Goal: Information Seeking & Learning: Learn about a topic

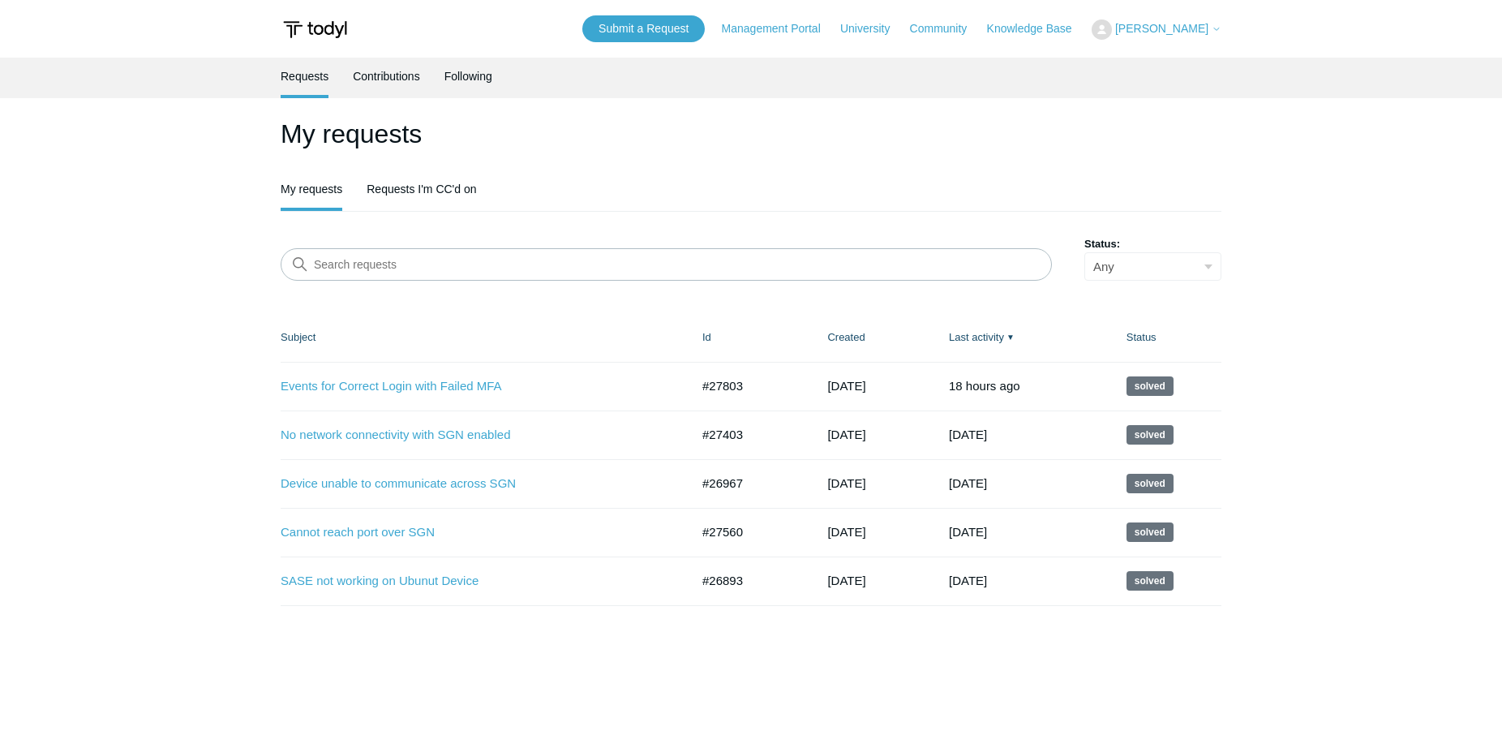
click at [700, 30] on link "Submit a Request" at bounding box center [643, 28] width 122 height 27
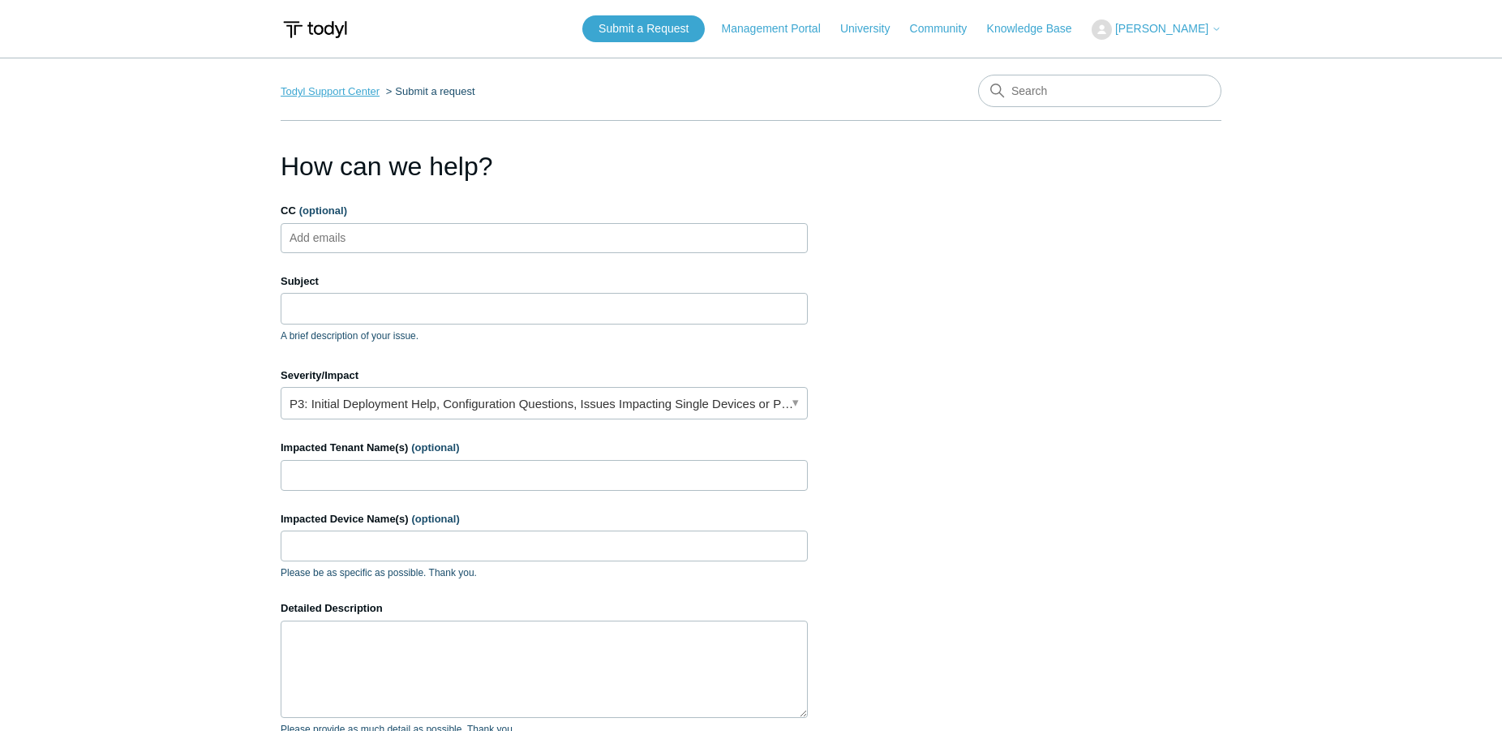
click at [353, 88] on link "Todyl Support Center" at bounding box center [330, 91] width 99 height 12
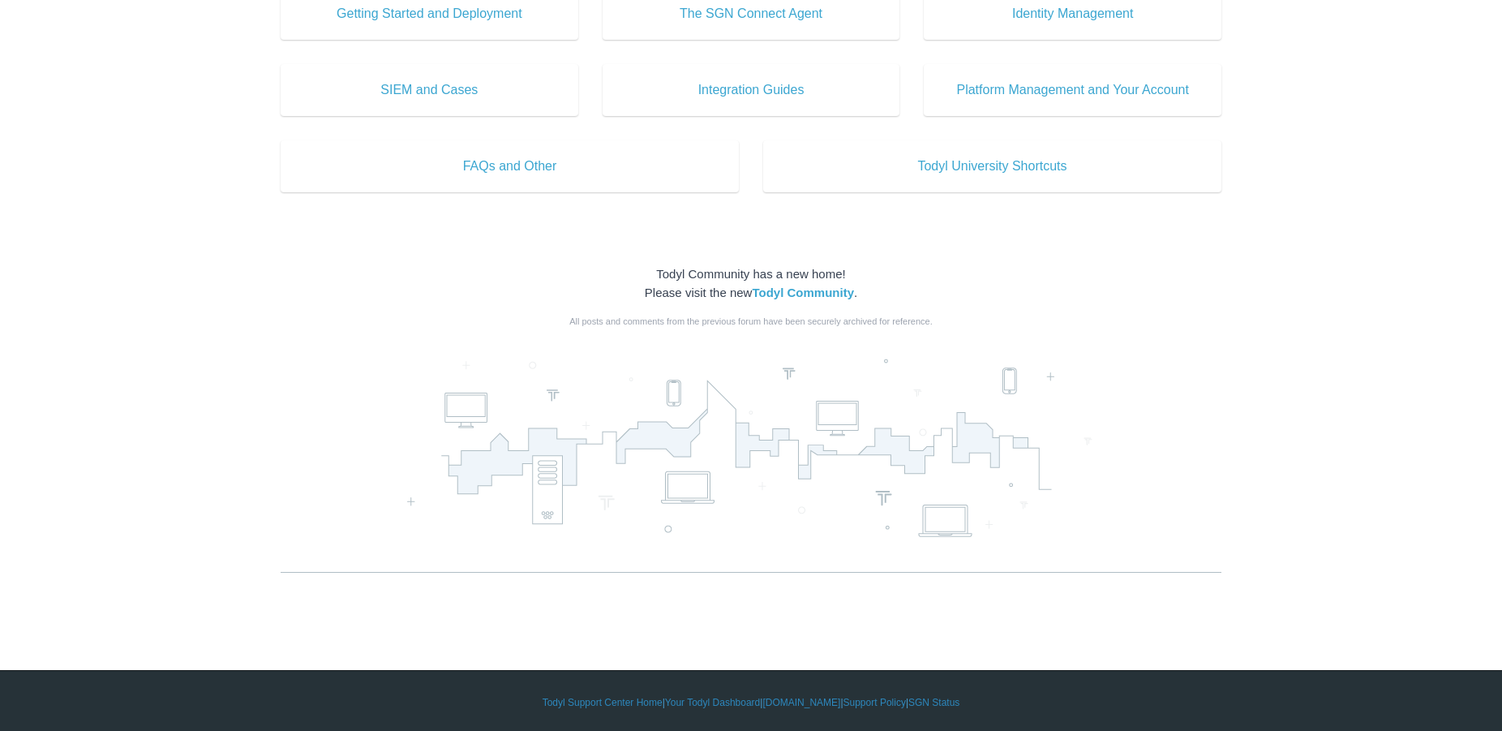
scroll to position [842, 0]
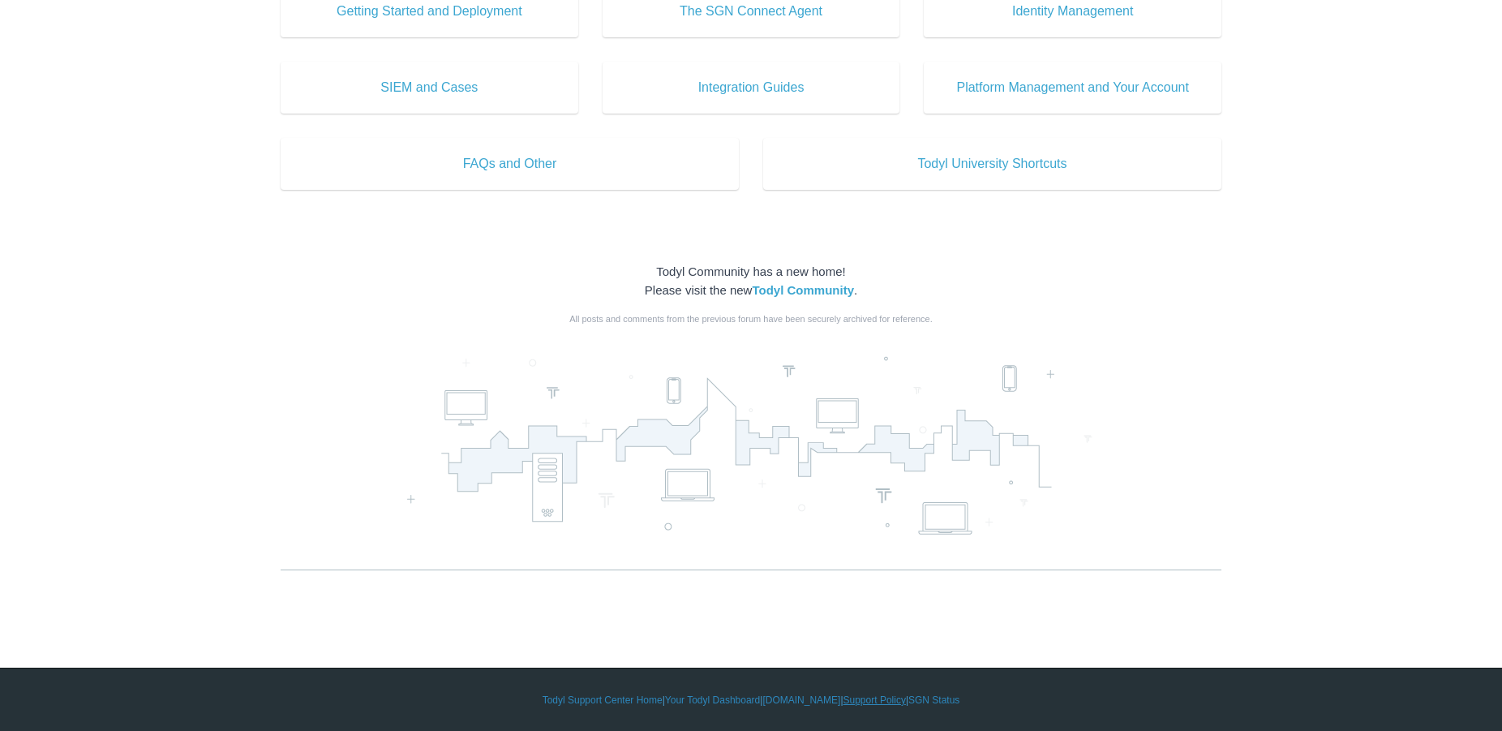
click at [857, 701] on link "Support Policy" at bounding box center [874, 699] width 62 height 15
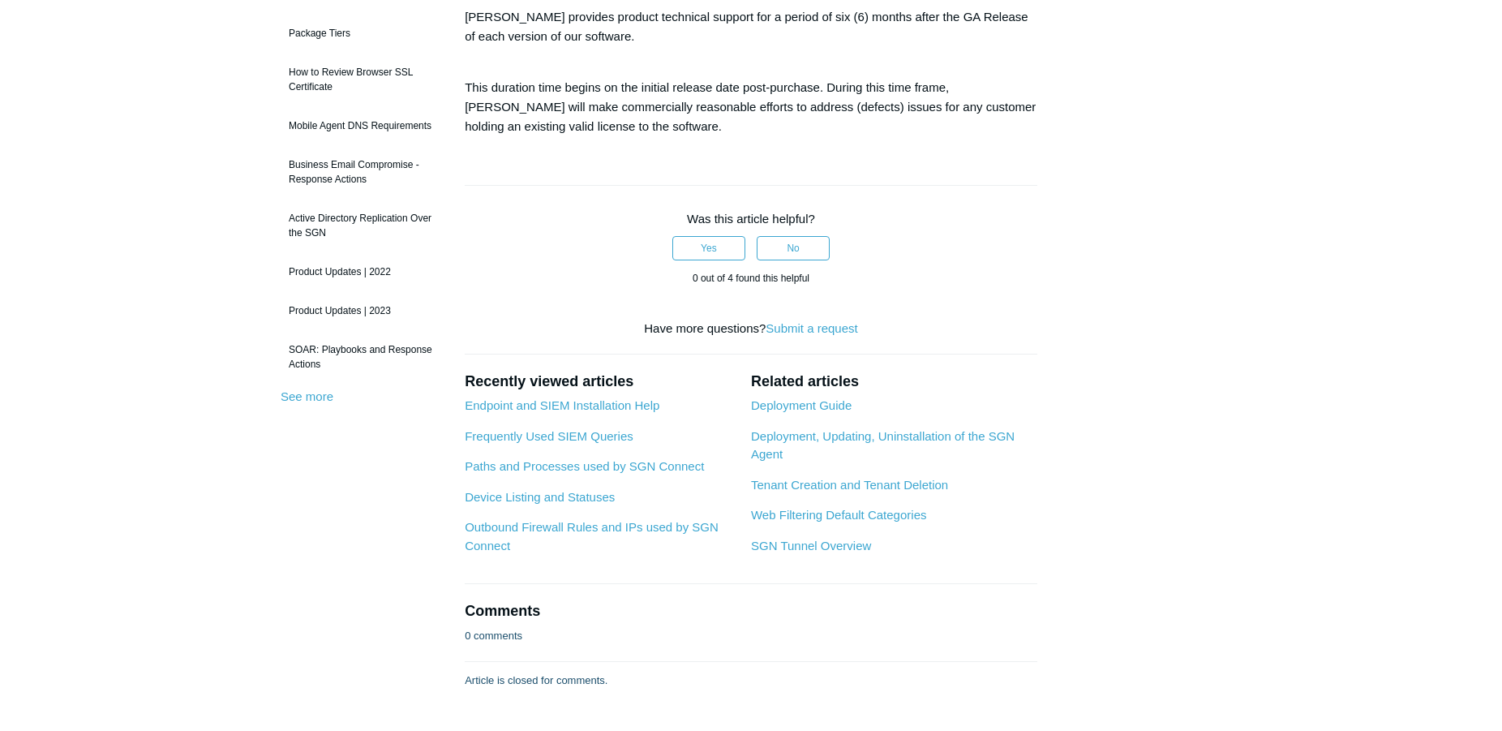
scroll to position [321, 0]
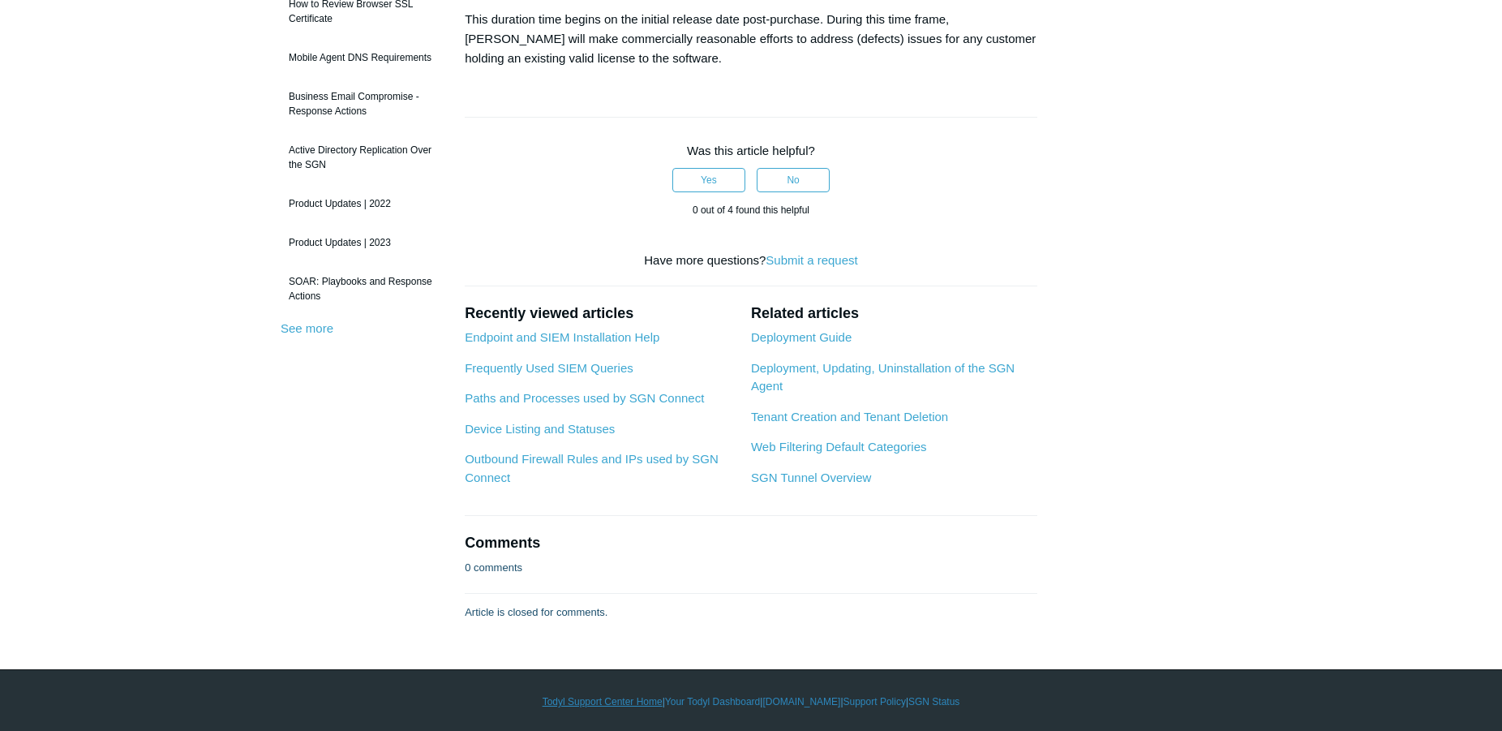
click at [606, 701] on link "Todyl Support Center Home" at bounding box center [602, 701] width 120 height 15
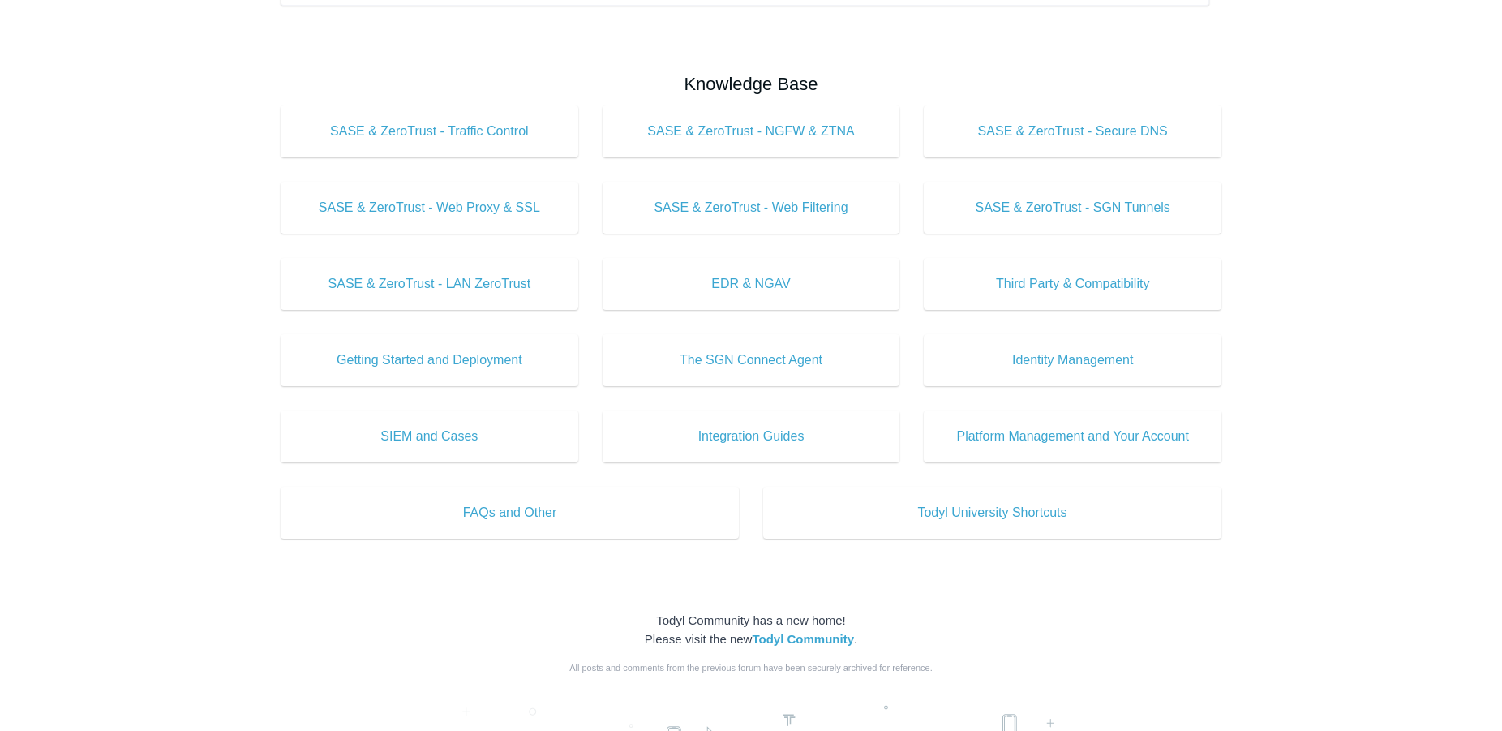
scroll to position [842, 0]
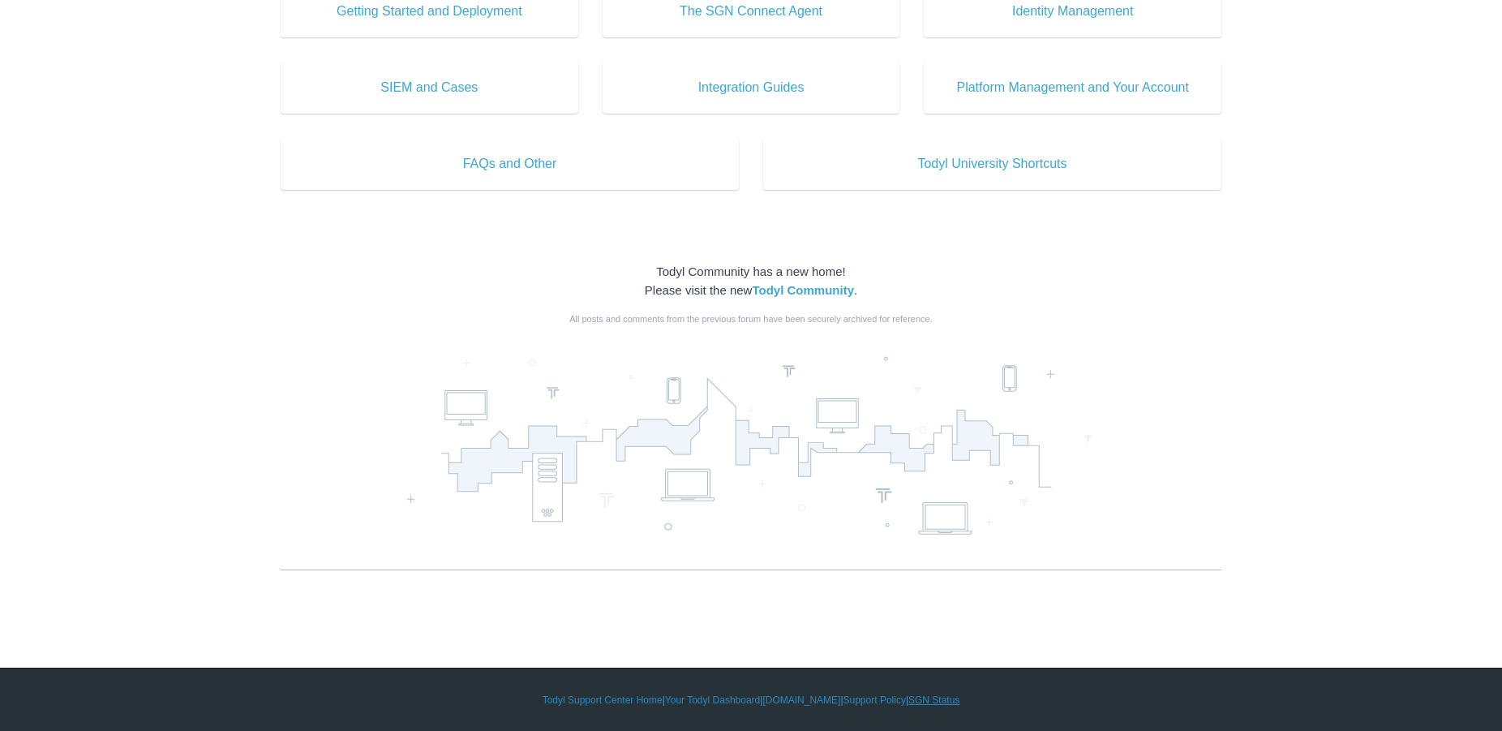
click at [951, 695] on link "SGN Status" at bounding box center [933, 699] width 51 height 15
